Goal: Information Seeking & Learning: Check status

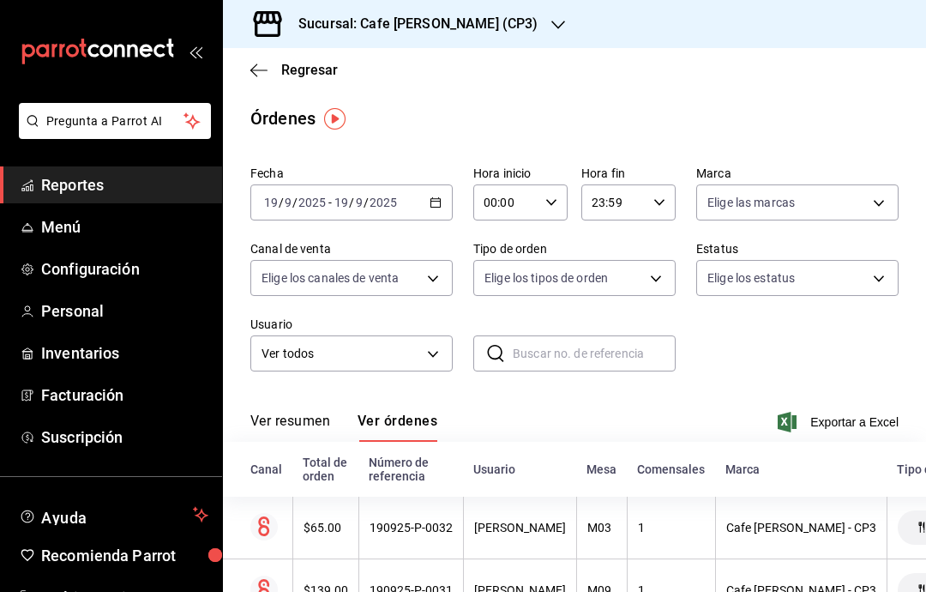
click at [475, 23] on h3 "Sucursal: Cafe [PERSON_NAME] (CP3)" at bounding box center [411, 24] width 253 height 21
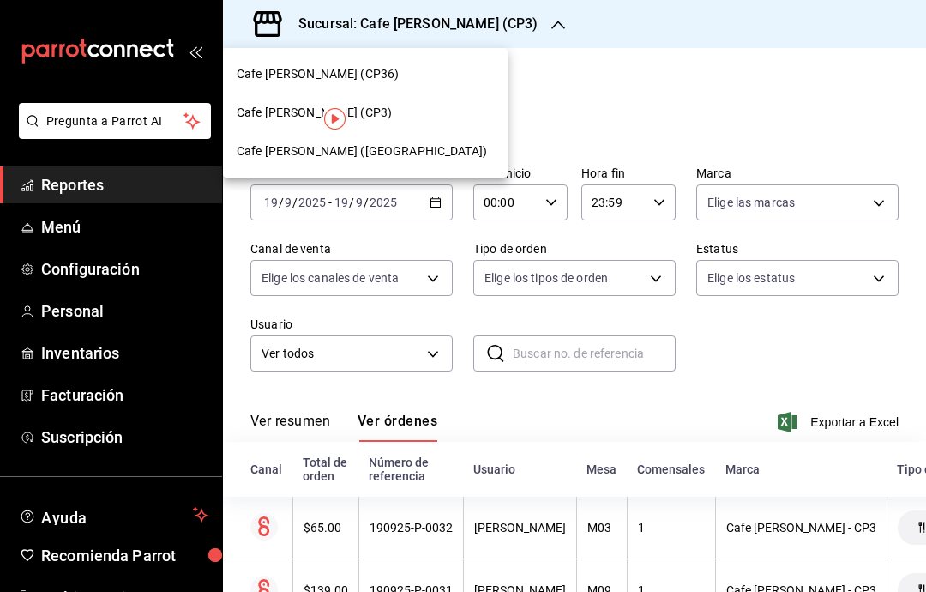
click at [410, 158] on div "Cafe [PERSON_NAME] ([GEOGRAPHIC_DATA])" at bounding box center [365, 151] width 257 height 18
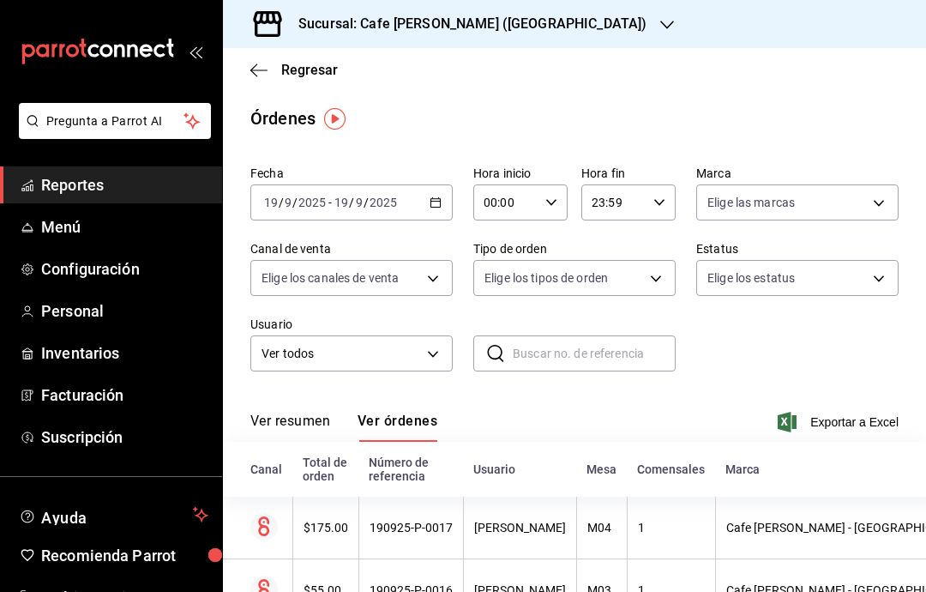
click at [246, 61] on div "Regresar" at bounding box center [574, 70] width 703 height 44
click at [259, 68] on icon "button" at bounding box center [258, 70] width 17 height 15
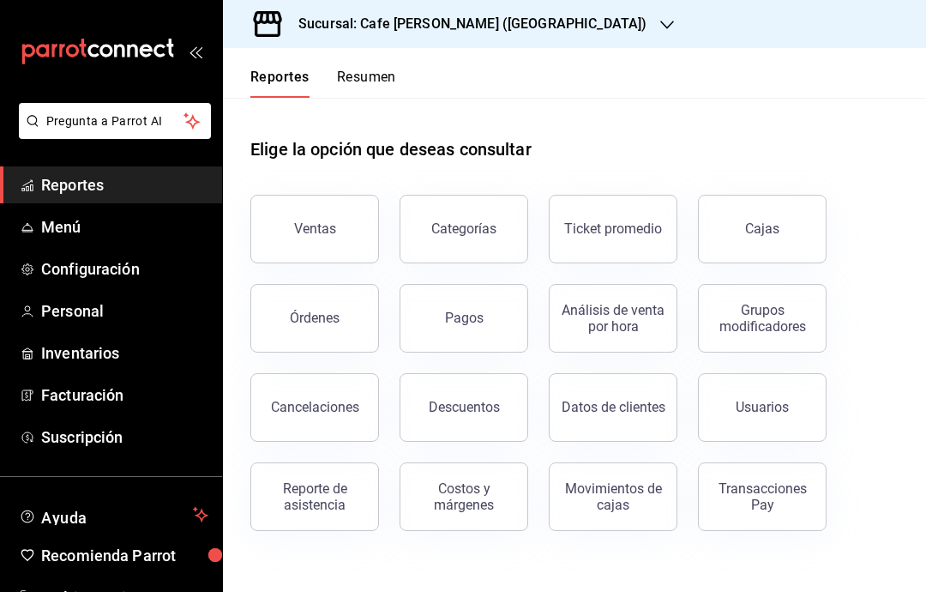
click at [323, 235] on div "Ventas" at bounding box center [315, 228] width 42 height 16
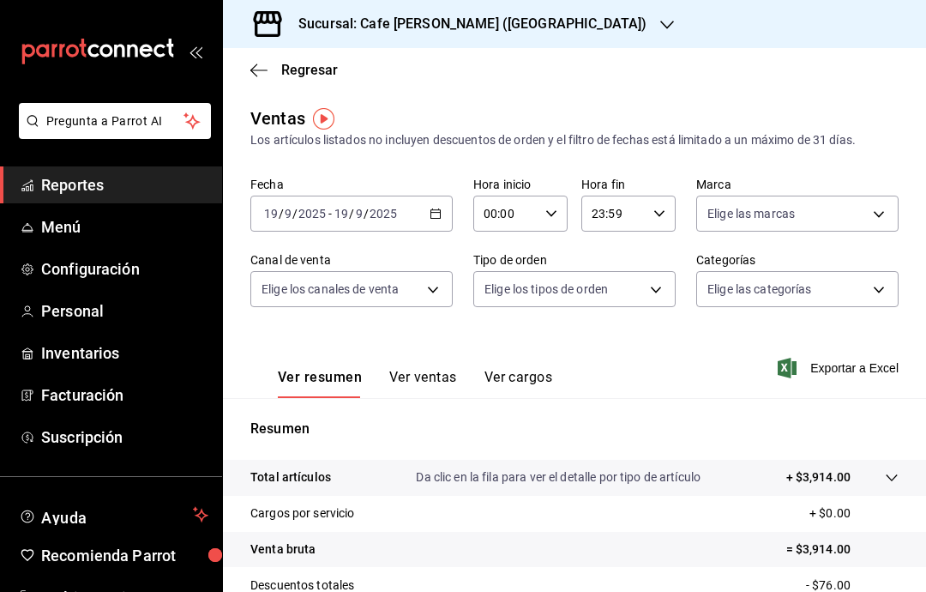
click at [460, 371] on div "Ver resumen Ver ventas Ver cargos" at bounding box center [415, 383] width 274 height 29
click at [274, 68] on span "Regresar" at bounding box center [293, 70] width 87 height 16
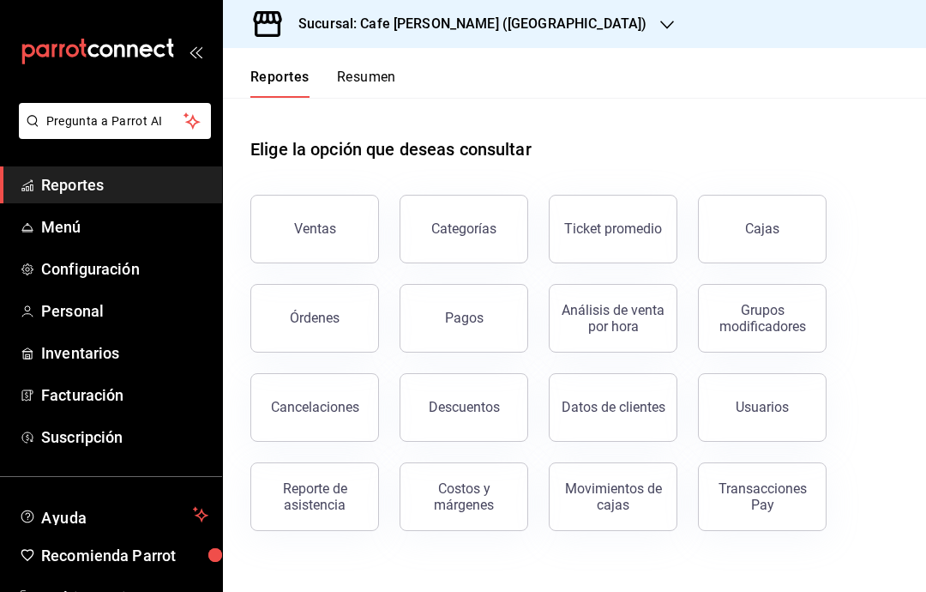
click at [334, 324] on div "Órdenes" at bounding box center [315, 318] width 50 height 16
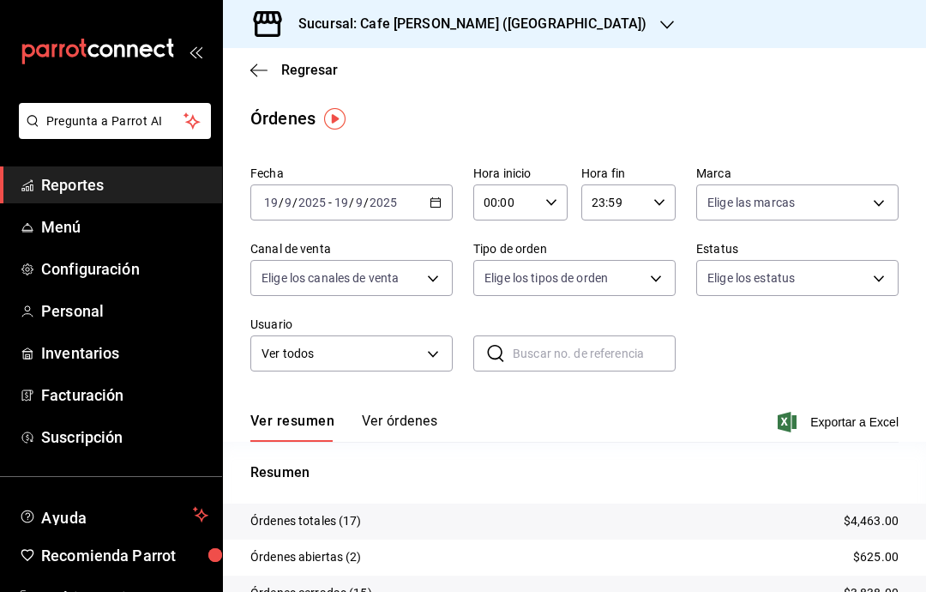
click at [430, 418] on button "Ver órdenes" at bounding box center [399, 426] width 75 height 29
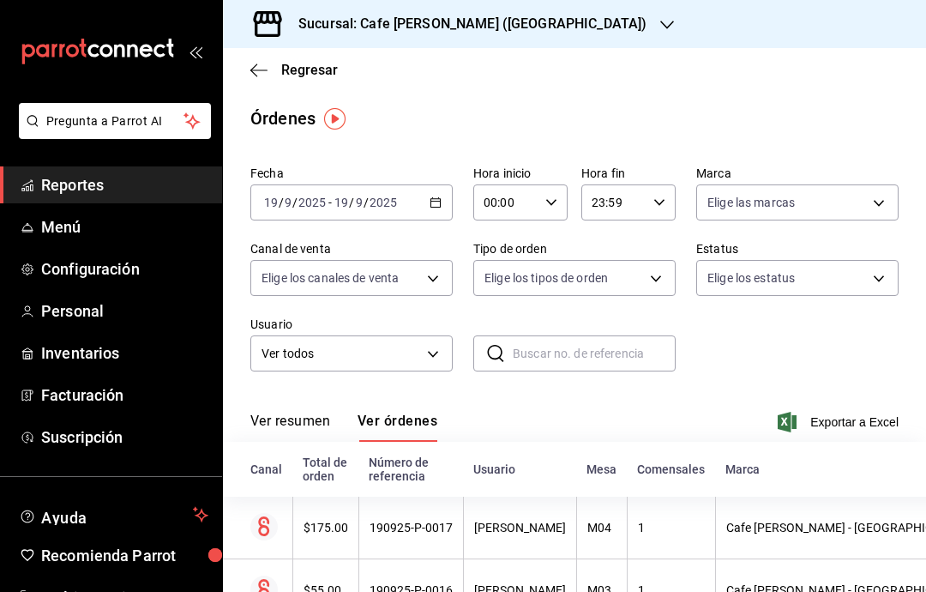
click at [311, 417] on button "Ver resumen" at bounding box center [290, 426] width 80 height 29
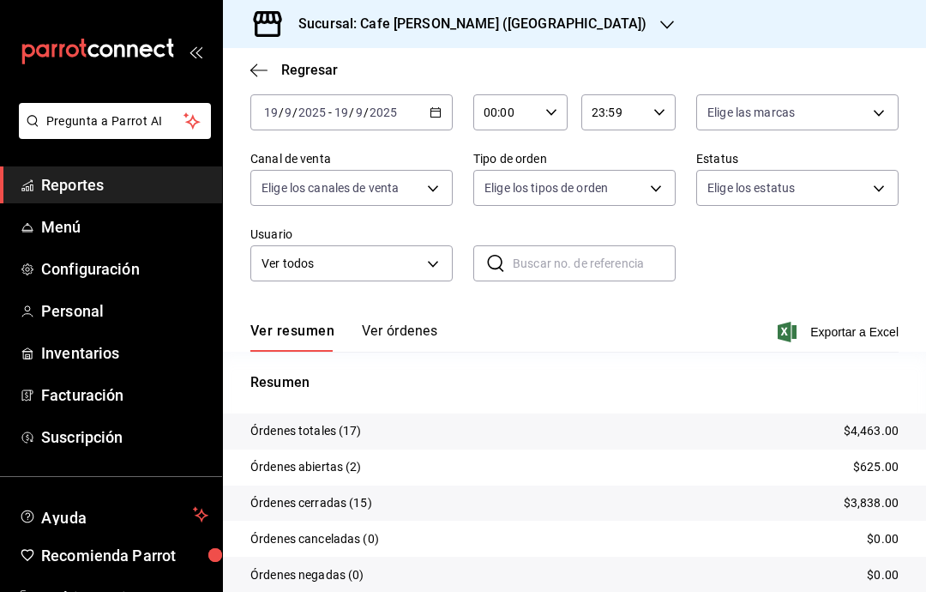
scroll to position [88, 0]
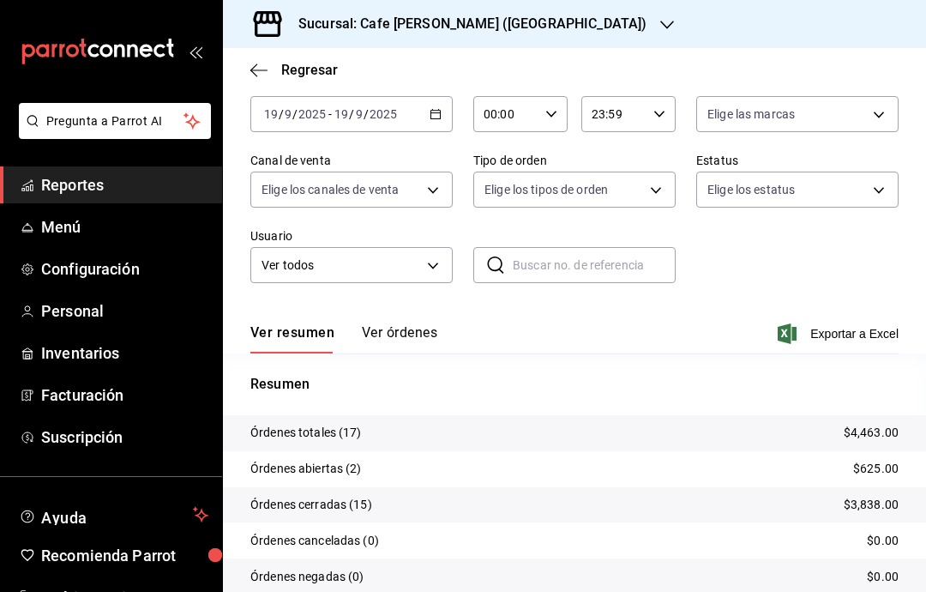
click at [923, 201] on div "Fecha [DATE] [DATE] - [DATE] [DATE] Hora inicio 00:00 Hora inicio Hora fin 23:5…" at bounding box center [574, 351] width 703 height 562
click at [542, 31] on div "Sucursal: Cafe [PERSON_NAME] ([GEOGRAPHIC_DATA])" at bounding box center [459, 24] width 444 height 48
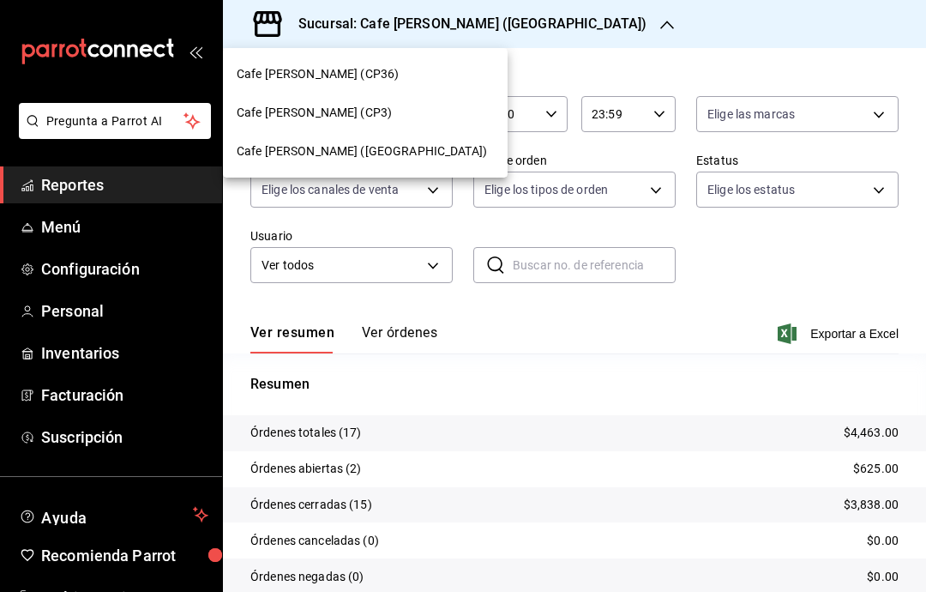
click at [374, 110] on div "Cafe [PERSON_NAME] (CP3)" at bounding box center [365, 113] width 257 height 18
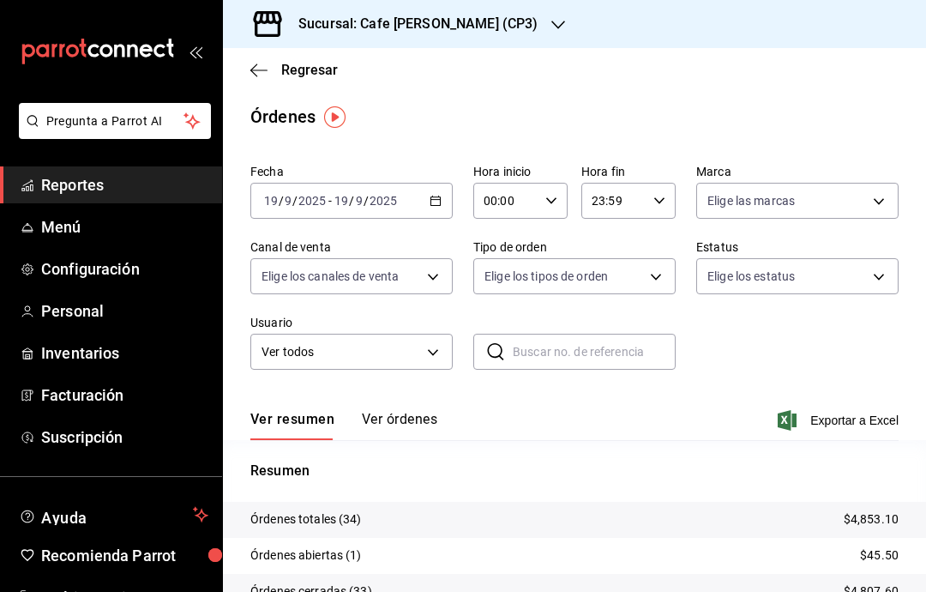
scroll to position [1, 0]
click at [263, 69] on icon "button" at bounding box center [258, 70] width 17 height 15
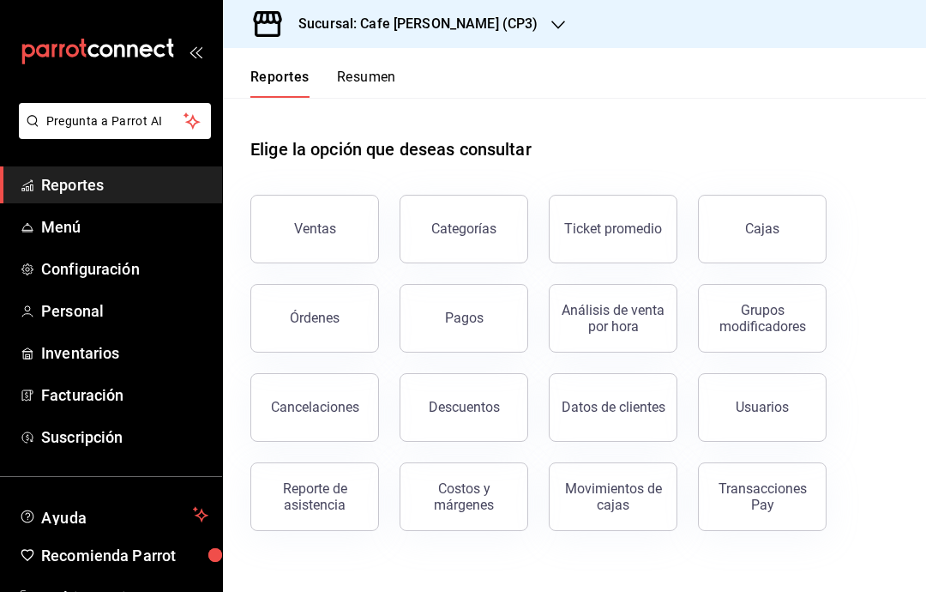
click at [760, 226] on div "Cajas" at bounding box center [762, 229] width 35 height 21
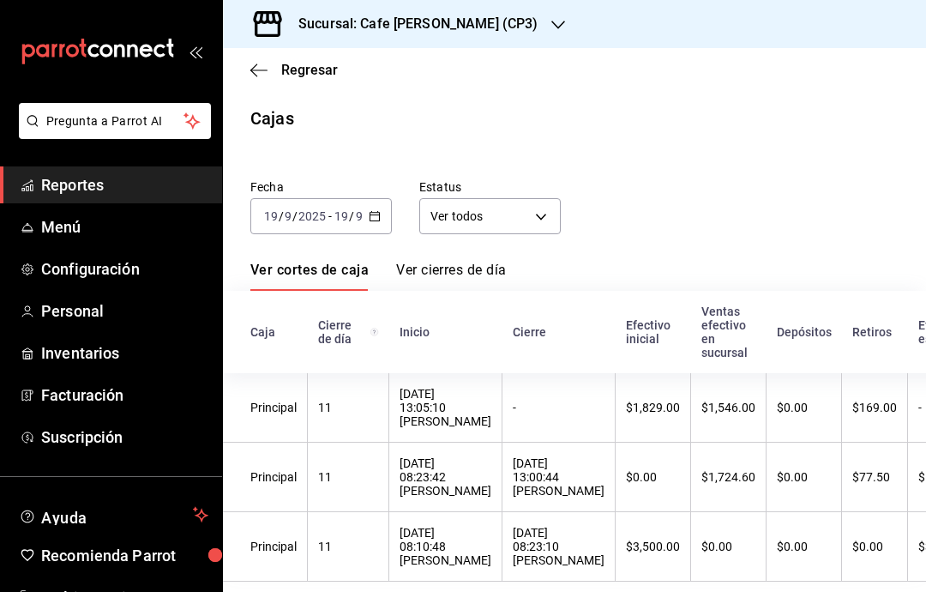
click at [484, 275] on link "Ver cierres de día" at bounding box center [451, 276] width 110 height 29
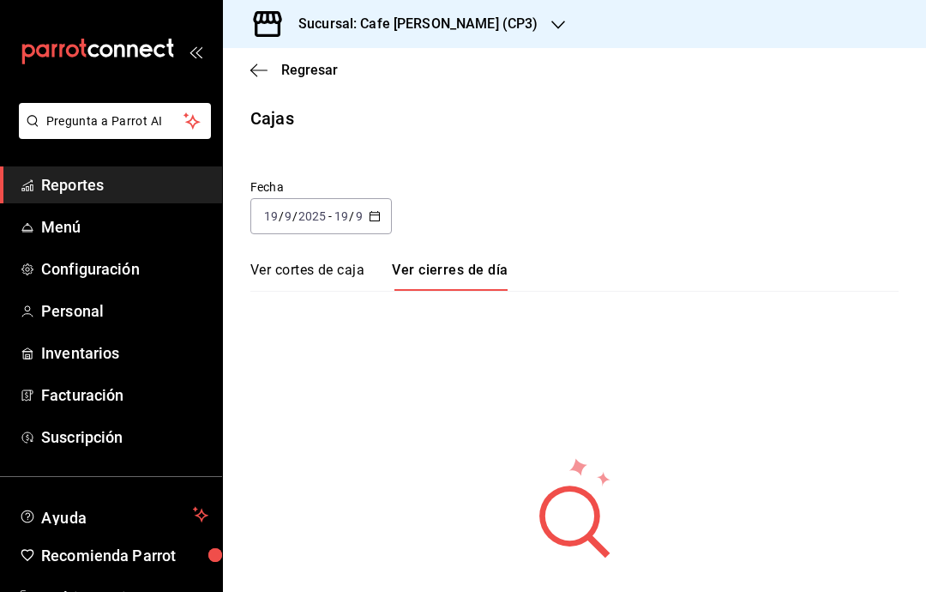
click at [349, 273] on link "Ver cortes de caja" at bounding box center [307, 276] width 114 height 29
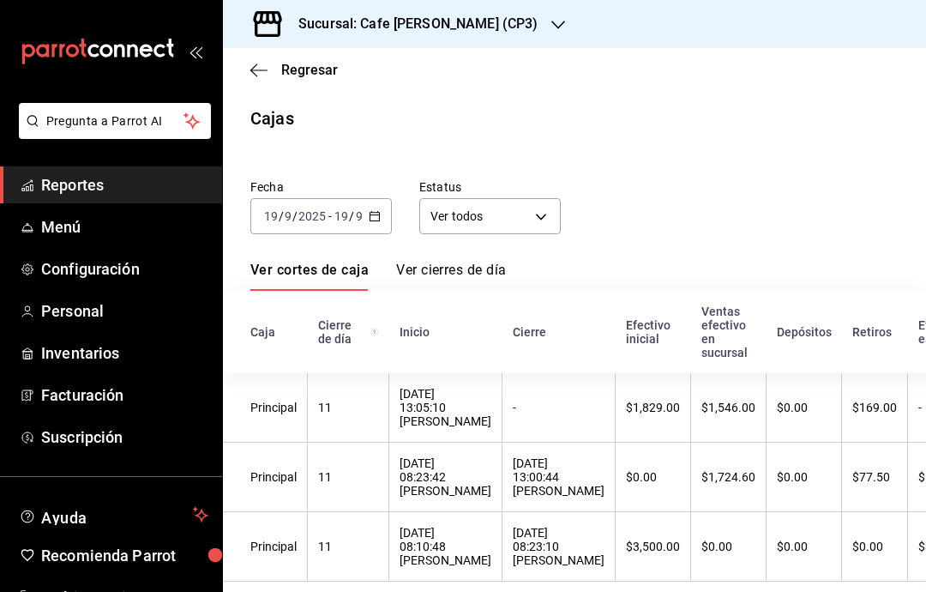
click at [260, 73] on icon "button" at bounding box center [258, 70] width 17 height 15
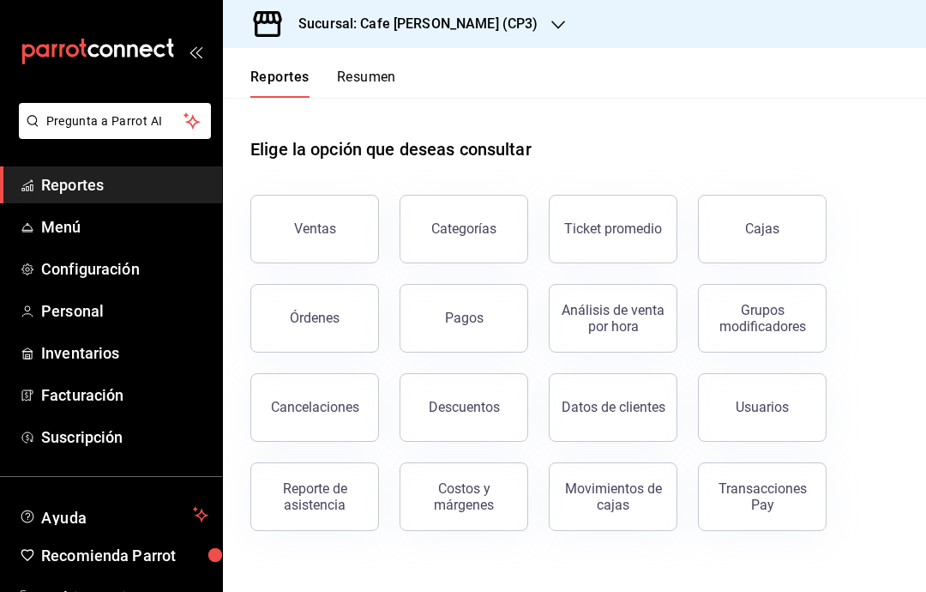
click at [126, 187] on span "Reportes" at bounding box center [124, 184] width 167 height 23
click at [474, 480] on div "Costos y márgenes" at bounding box center [464, 496] width 106 height 33
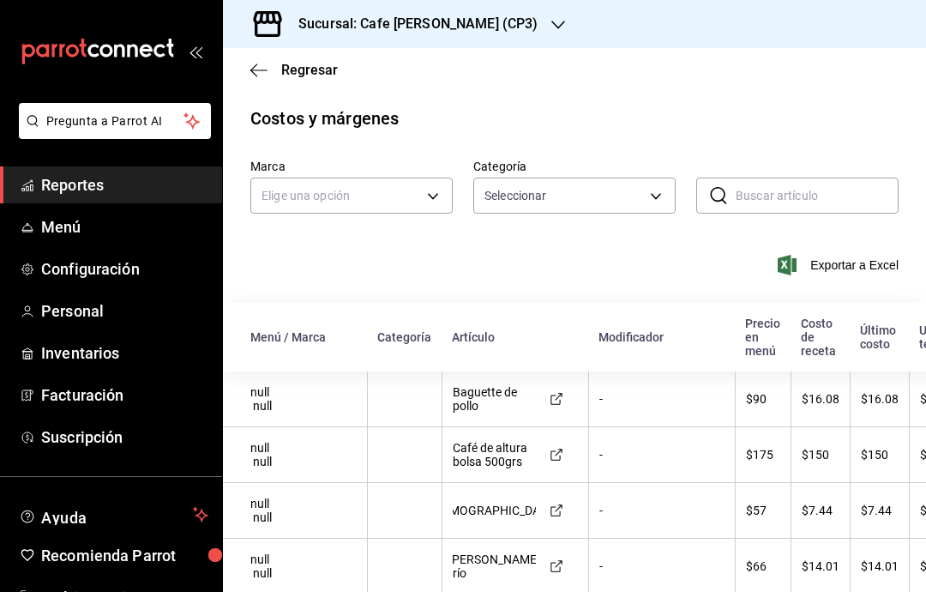
click at [260, 76] on icon "button" at bounding box center [258, 70] width 17 height 15
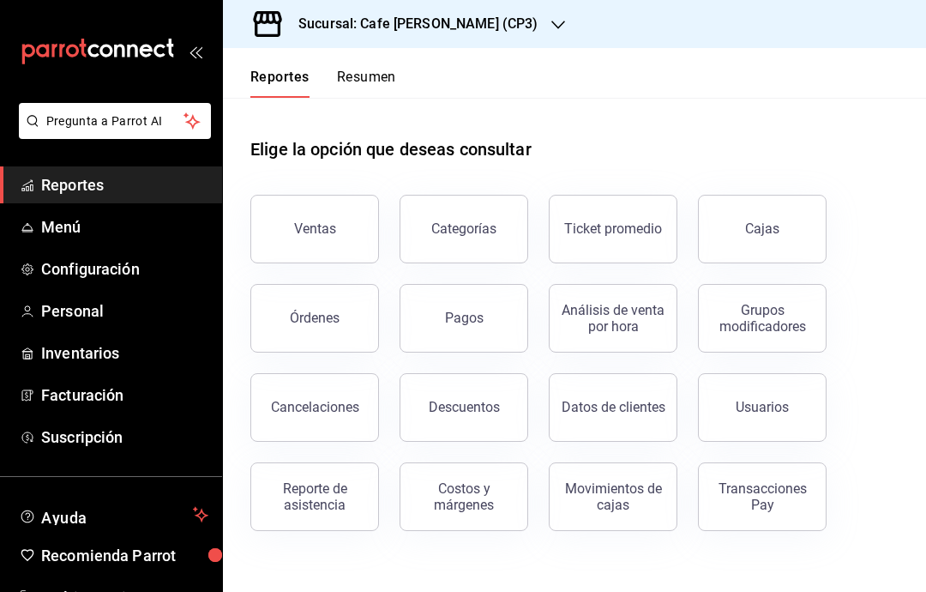
click at [612, 494] on div "Movimientos de cajas" at bounding box center [613, 496] width 106 height 33
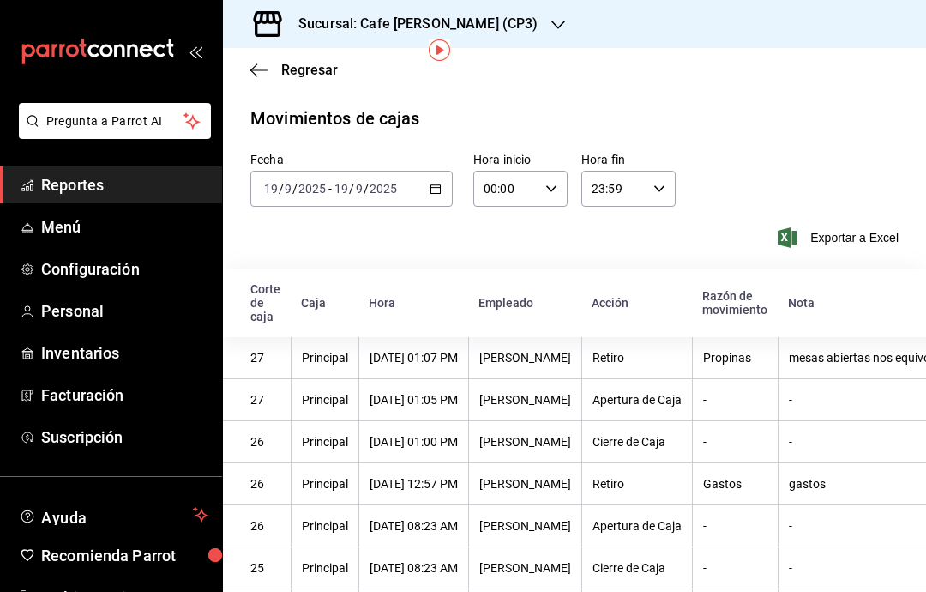
click at [471, 28] on h3 "Sucursal: Cafe [PERSON_NAME] (CP3)" at bounding box center [411, 24] width 253 height 21
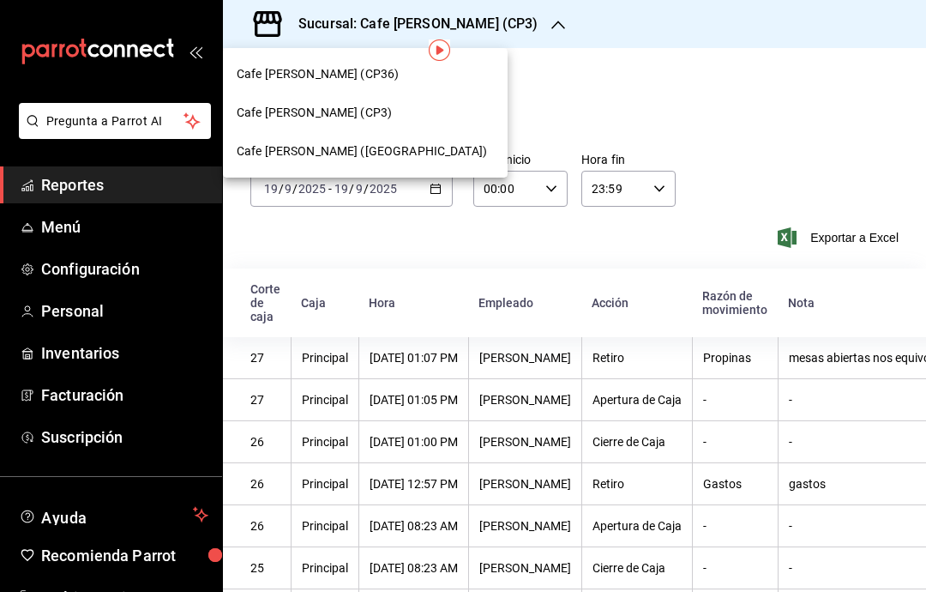
click at [412, 147] on div "Cafe [PERSON_NAME] ([GEOGRAPHIC_DATA])" at bounding box center [365, 151] width 257 height 18
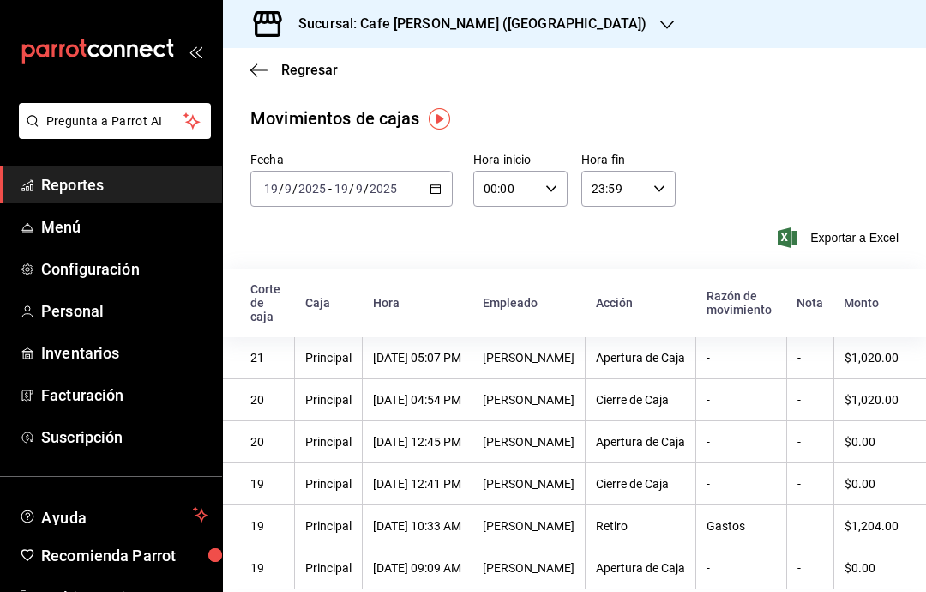
click at [269, 63] on span "Regresar" at bounding box center [293, 70] width 87 height 16
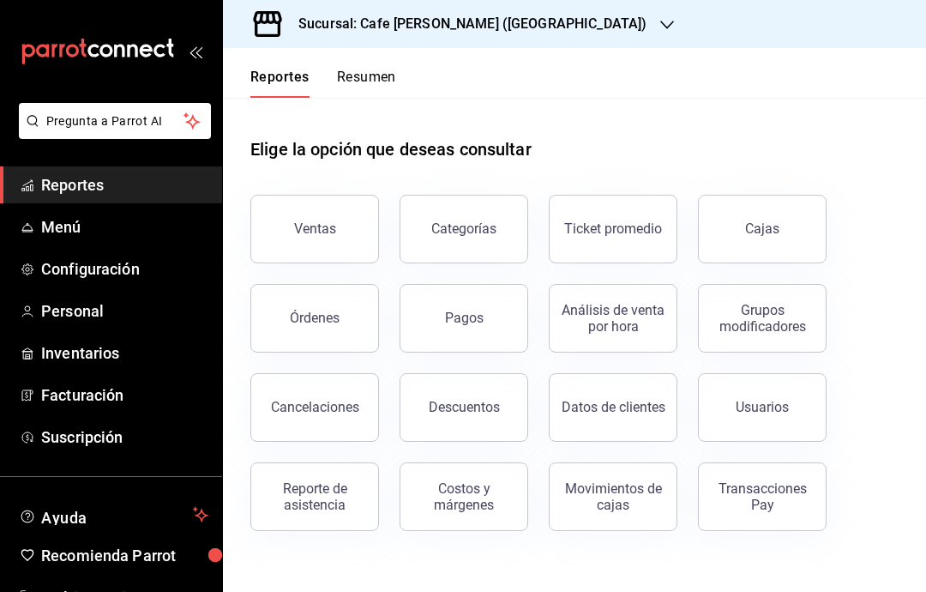
click at [321, 207] on button "Ventas" at bounding box center [314, 229] width 129 height 69
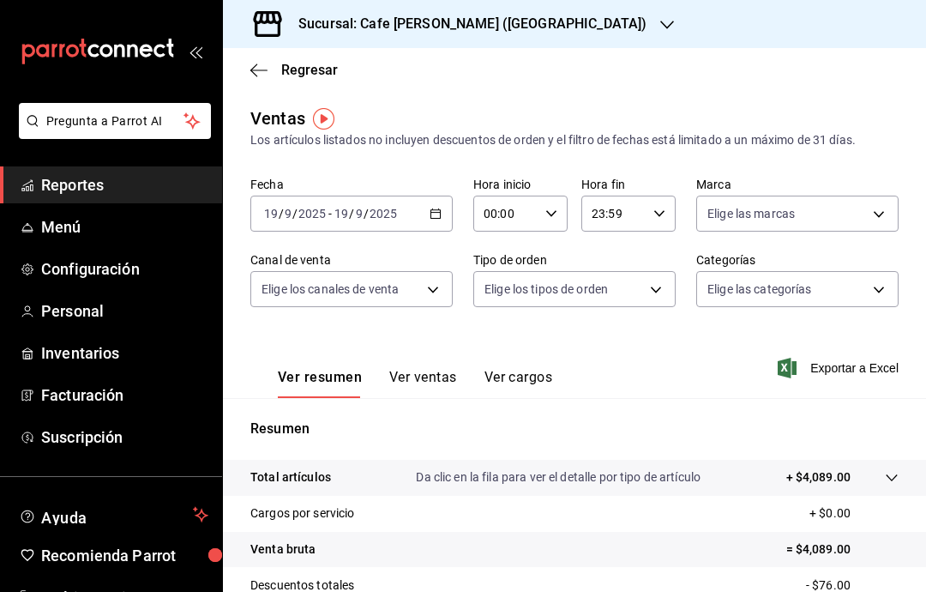
click at [441, 214] on \(Stroke\) "button" at bounding box center [435, 213] width 10 height 9
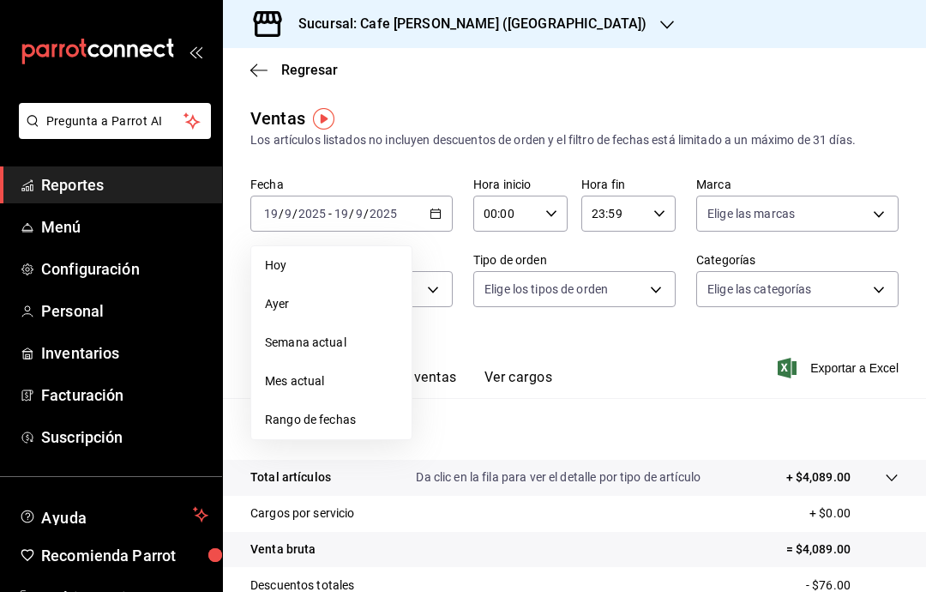
click at [352, 307] on span "Ayer" at bounding box center [331, 304] width 133 height 18
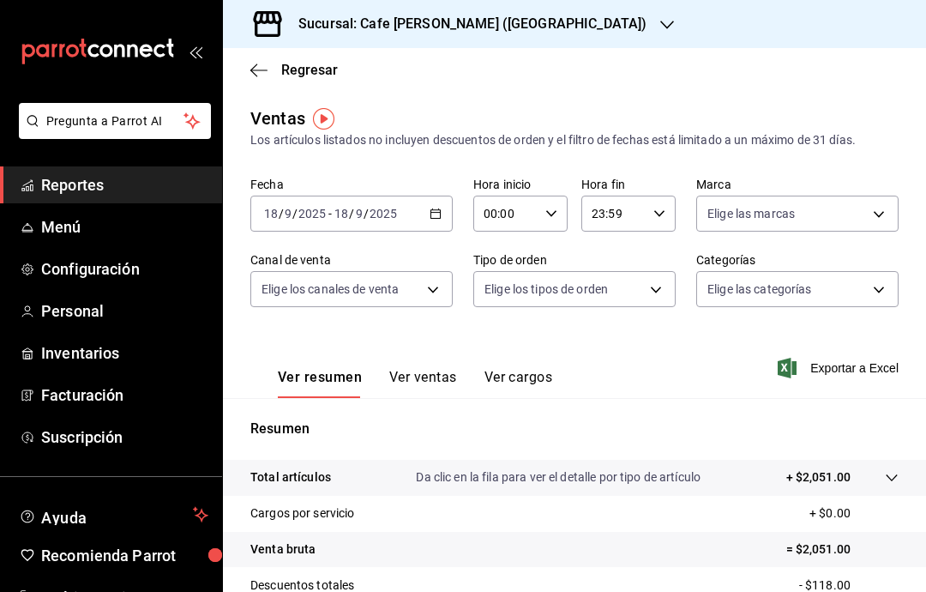
click at [257, 75] on icon "button" at bounding box center [253, 69] width 7 height 13
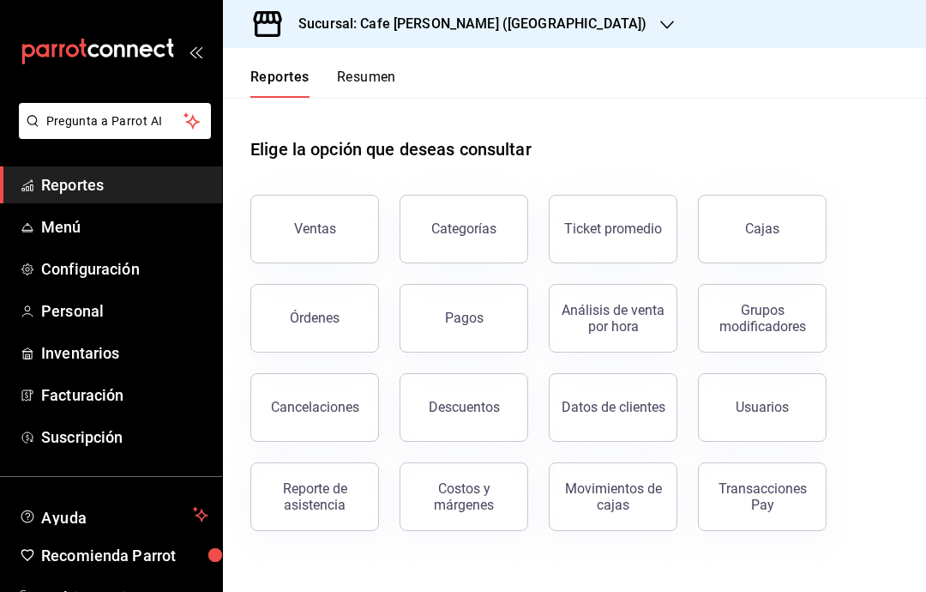
click at [334, 325] on div "Órdenes" at bounding box center [315, 318] width 50 height 16
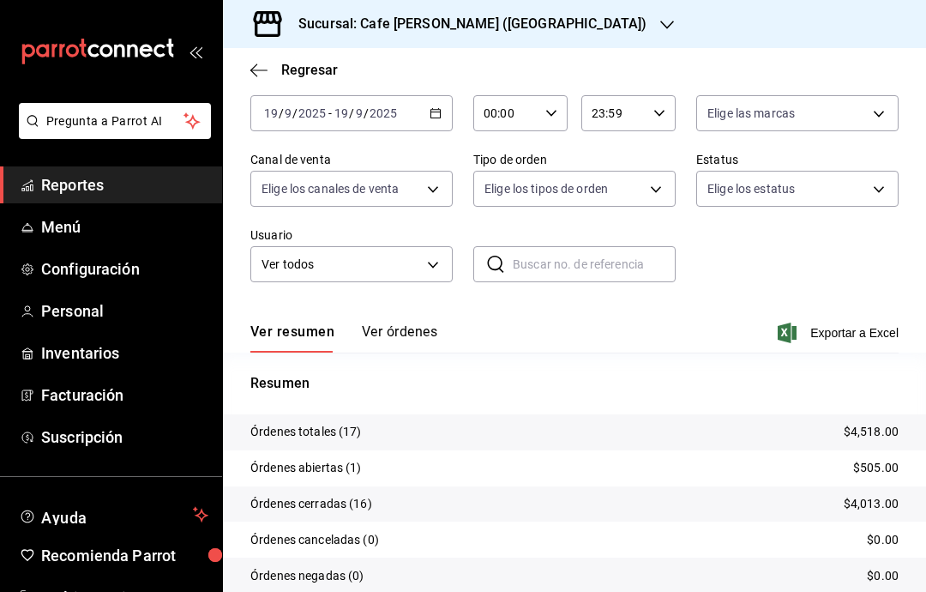
scroll to position [88, 0]
click at [421, 342] on button "Ver órdenes" at bounding box center [399, 338] width 75 height 29
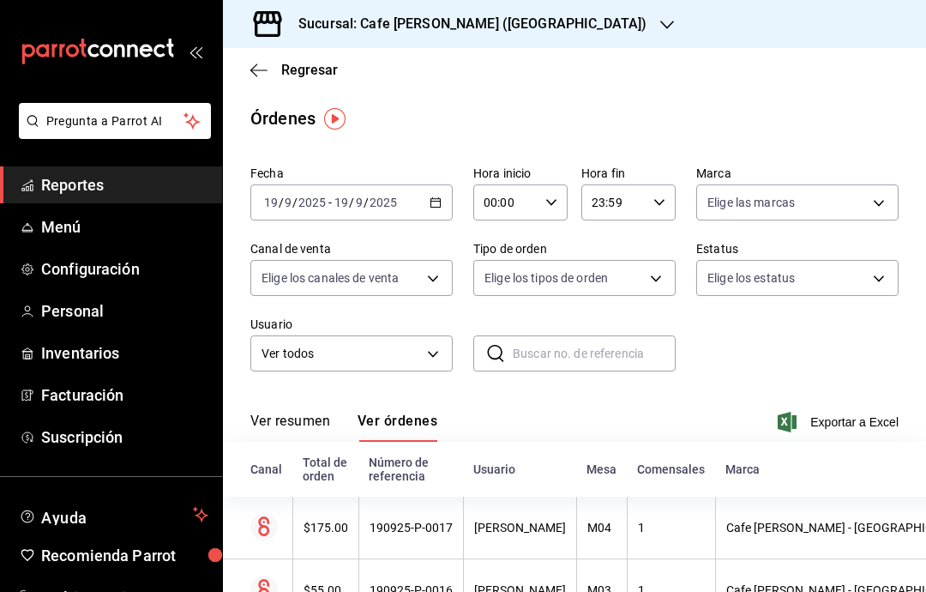
click at [431, 207] on \(Stroke\) "button" at bounding box center [435, 202] width 10 height 9
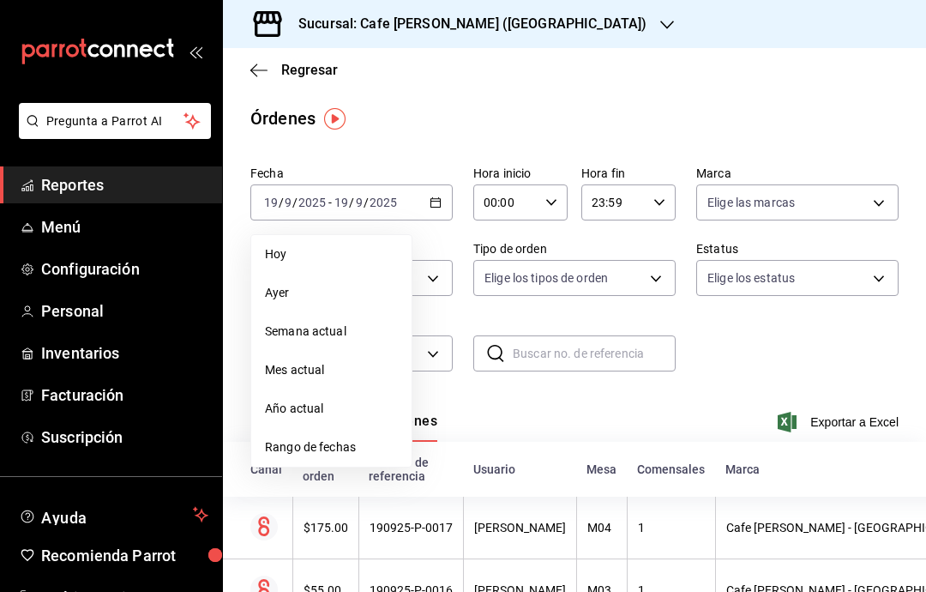
click at [303, 299] on span "Ayer" at bounding box center [331, 293] width 133 height 18
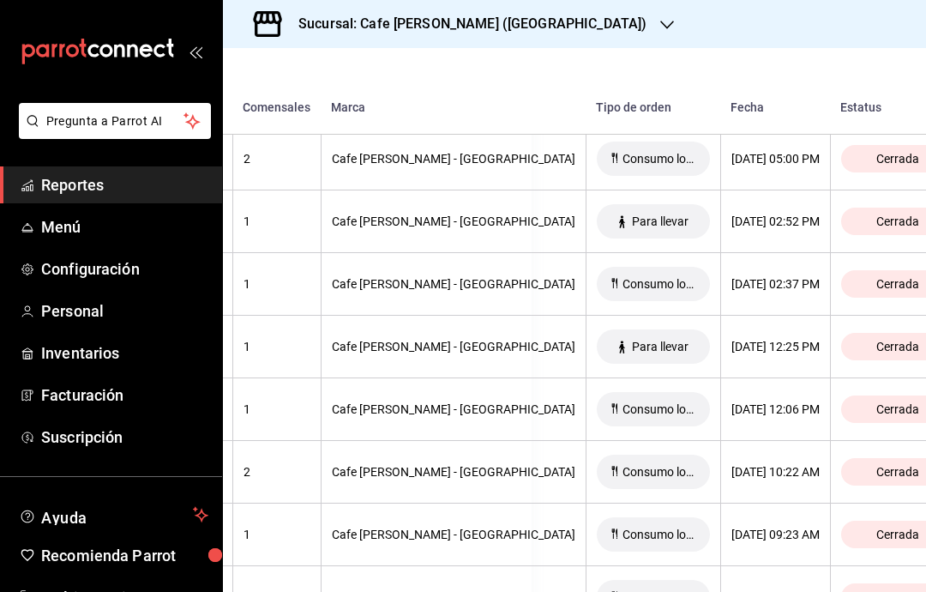
scroll to position [712, 386]
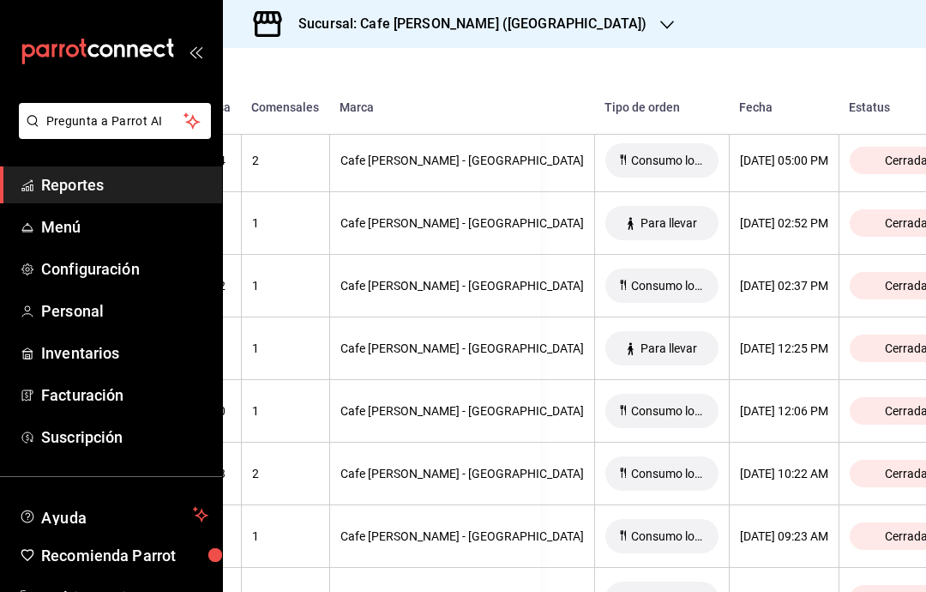
click at [149, 267] on span "Configuración" at bounding box center [124, 268] width 167 height 23
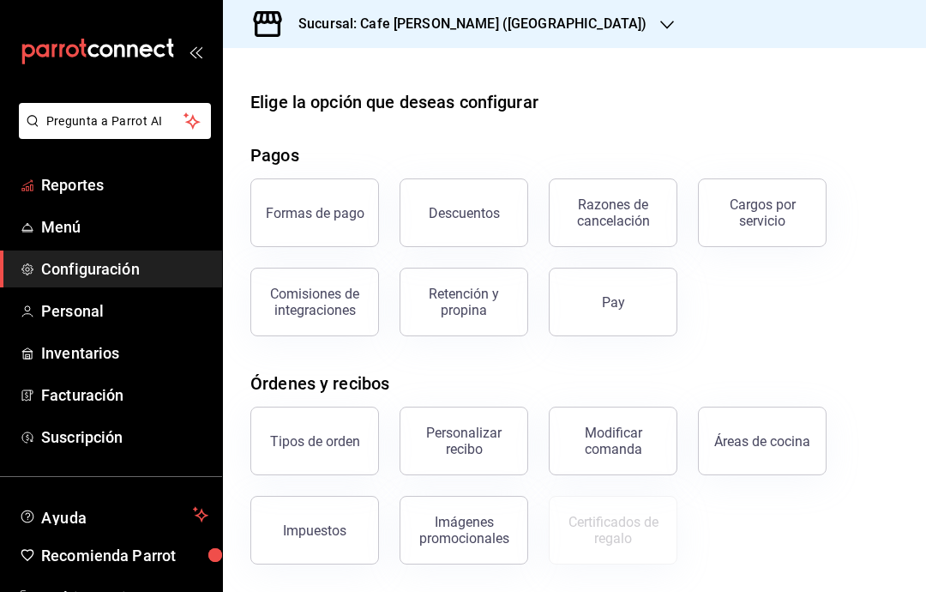
click at [49, 179] on span "Reportes" at bounding box center [124, 184] width 167 height 23
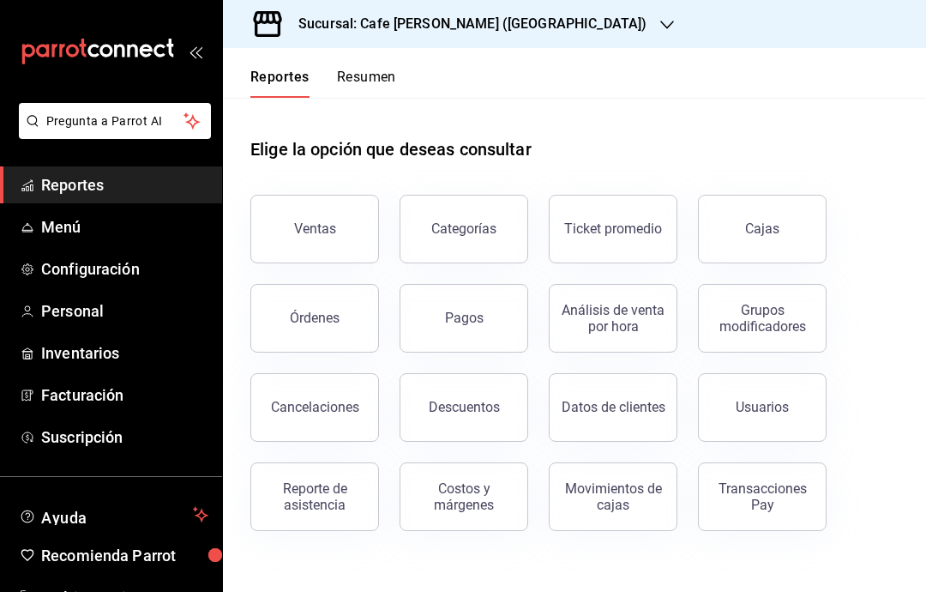
click at [311, 312] on div "Órdenes" at bounding box center [315, 318] width 50 height 16
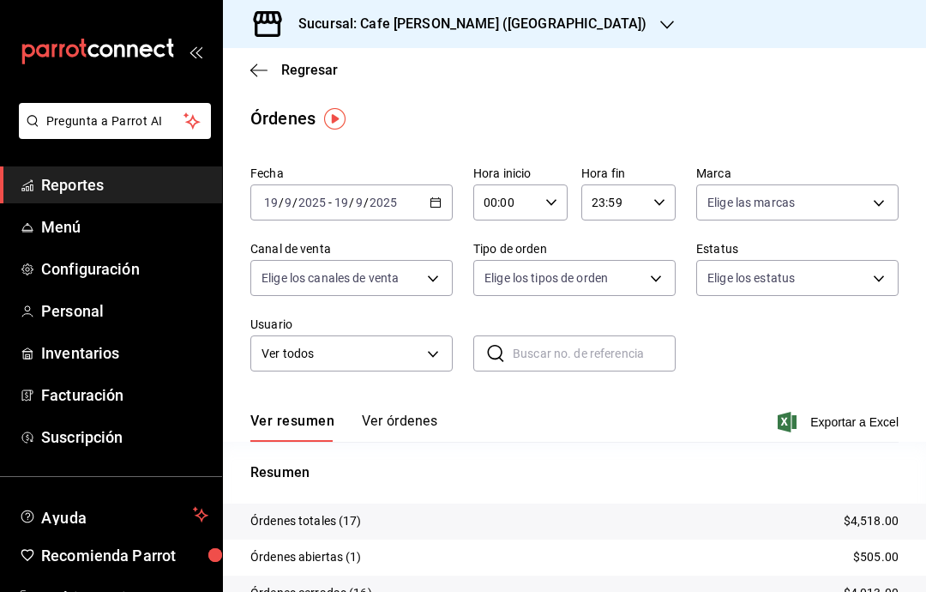
click at [409, 427] on button "Ver órdenes" at bounding box center [399, 426] width 75 height 29
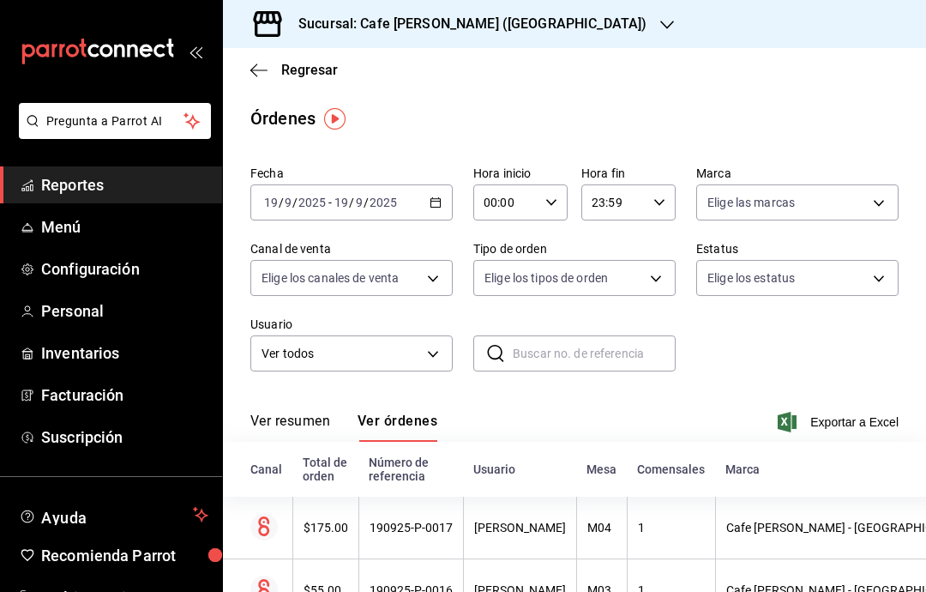
click at [428, 207] on div "[DATE] [DATE] - [DATE] [DATE]" at bounding box center [351, 202] width 202 height 36
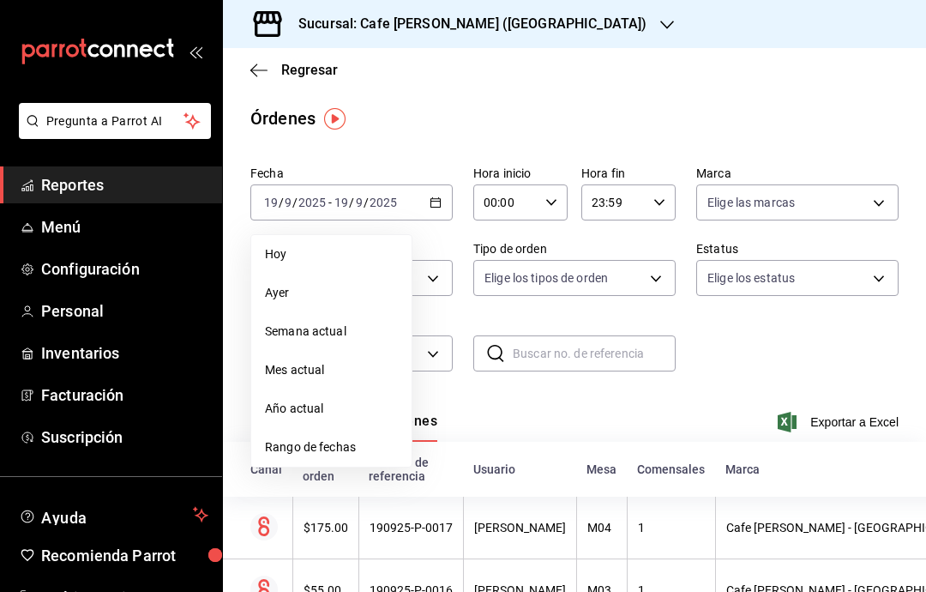
click at [336, 299] on span "Ayer" at bounding box center [331, 293] width 133 height 18
